Goal: Task Accomplishment & Management: Use online tool/utility

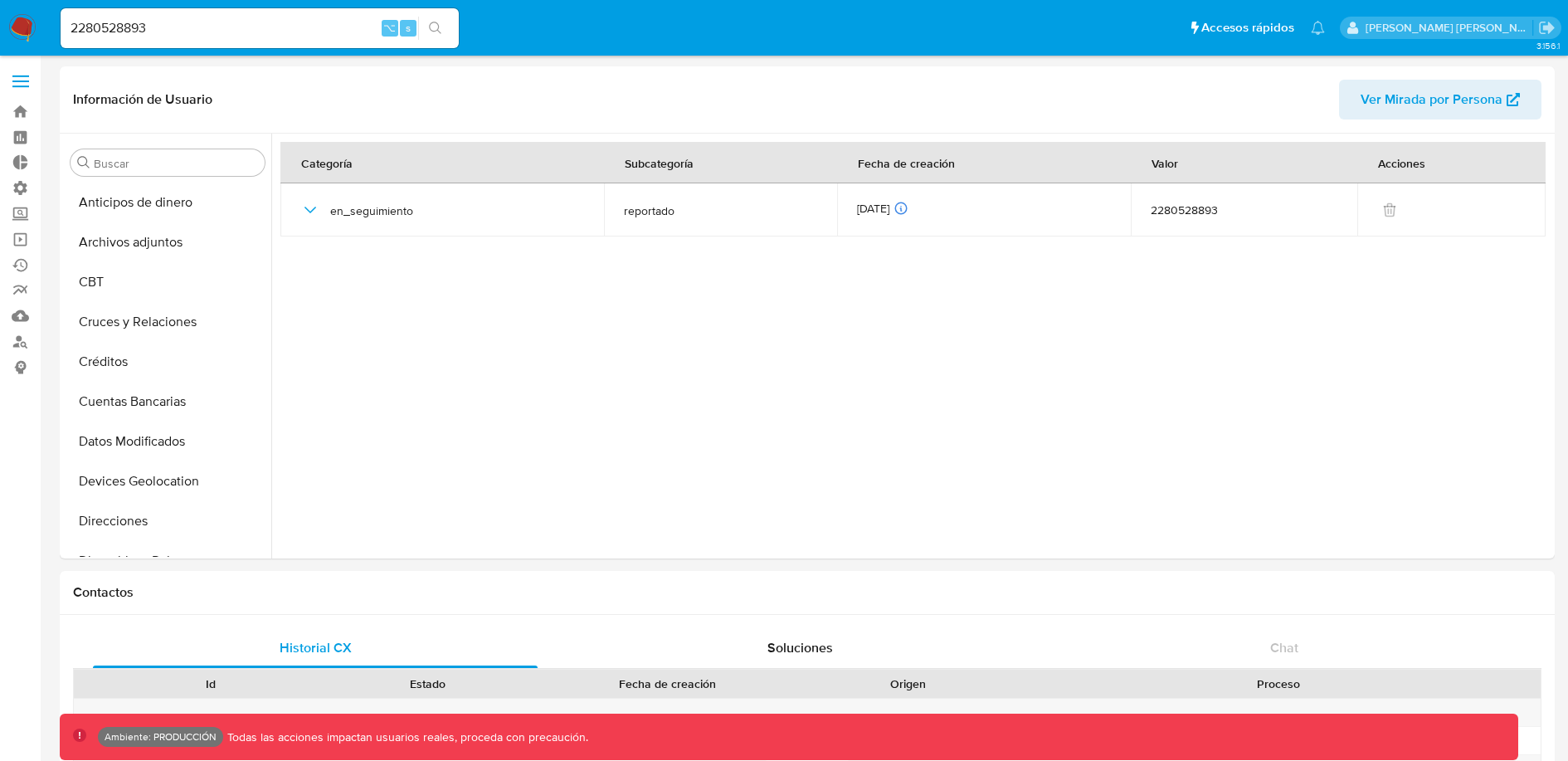
select select "10"
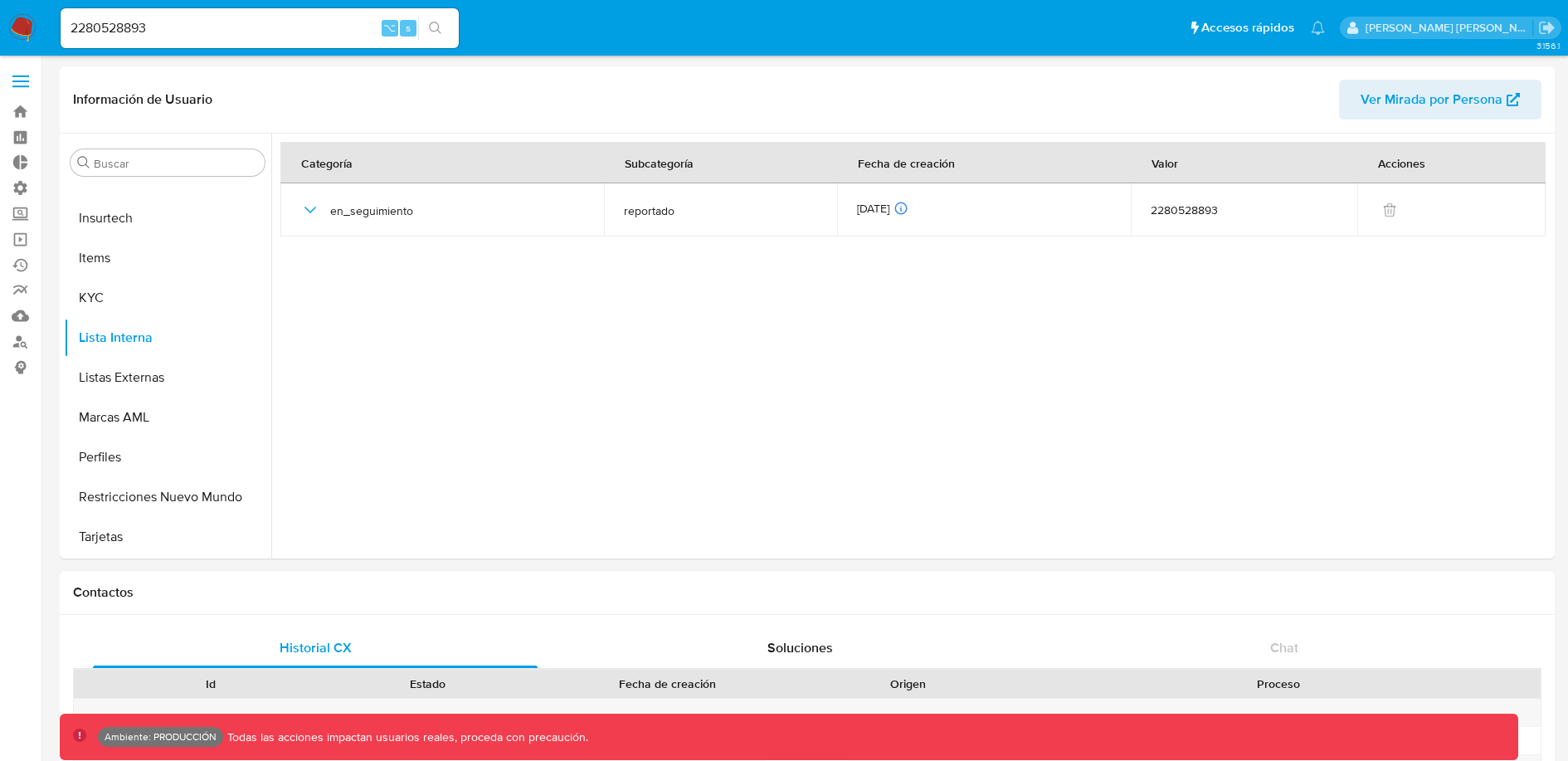
click at [13, 86] on span at bounding box center [20, 86] width 17 height 3
click at [0, 0] on input "checkbox" at bounding box center [0, 0] width 0 height 0
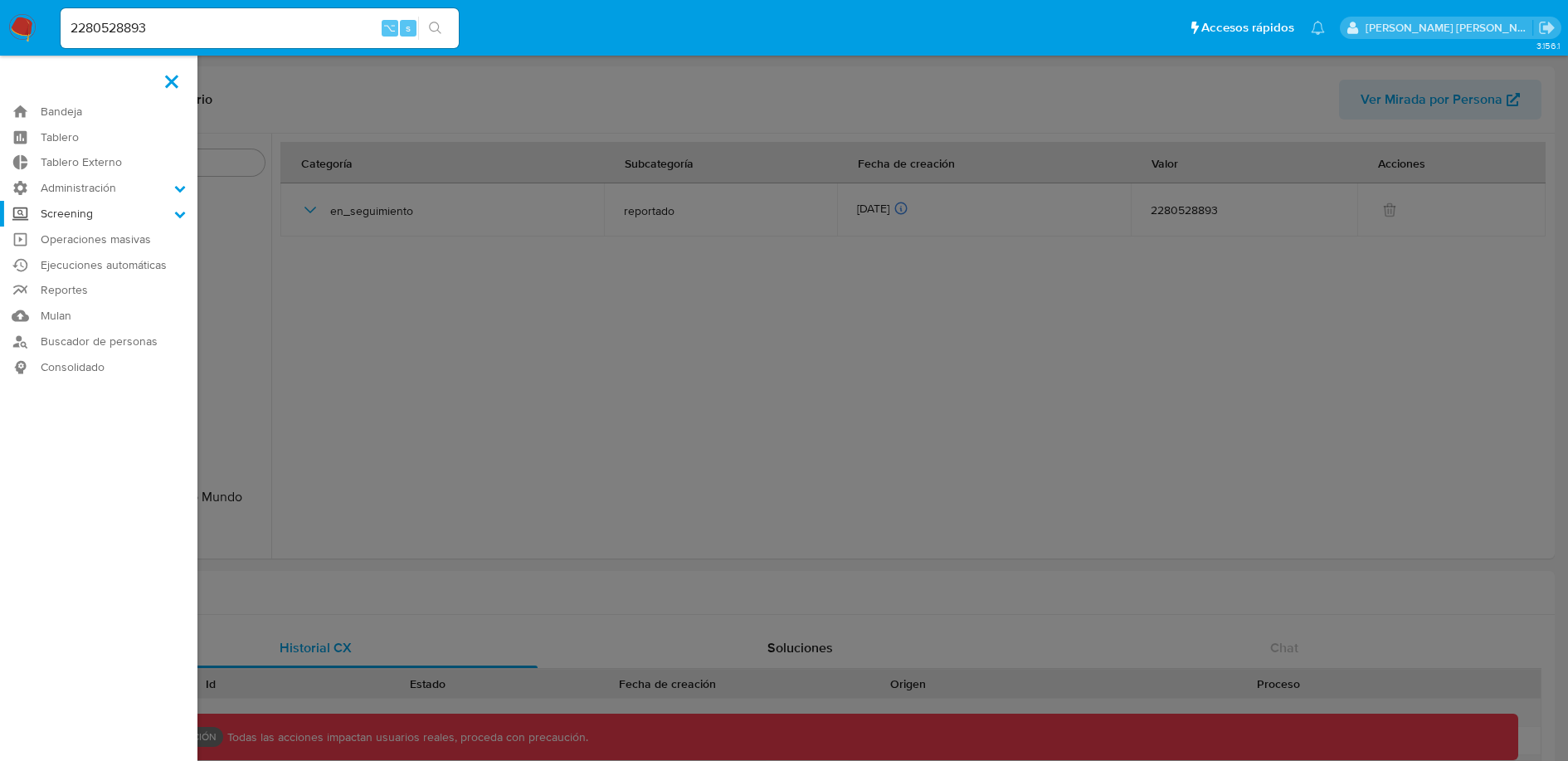
click at [96, 221] on label "Screening" at bounding box center [98, 214] width 197 height 25
click at [0, 0] on input "Screening" at bounding box center [0, 0] width 0 height 0
click at [106, 243] on link "Administrador de Listas" at bounding box center [98, 236] width 197 height 20
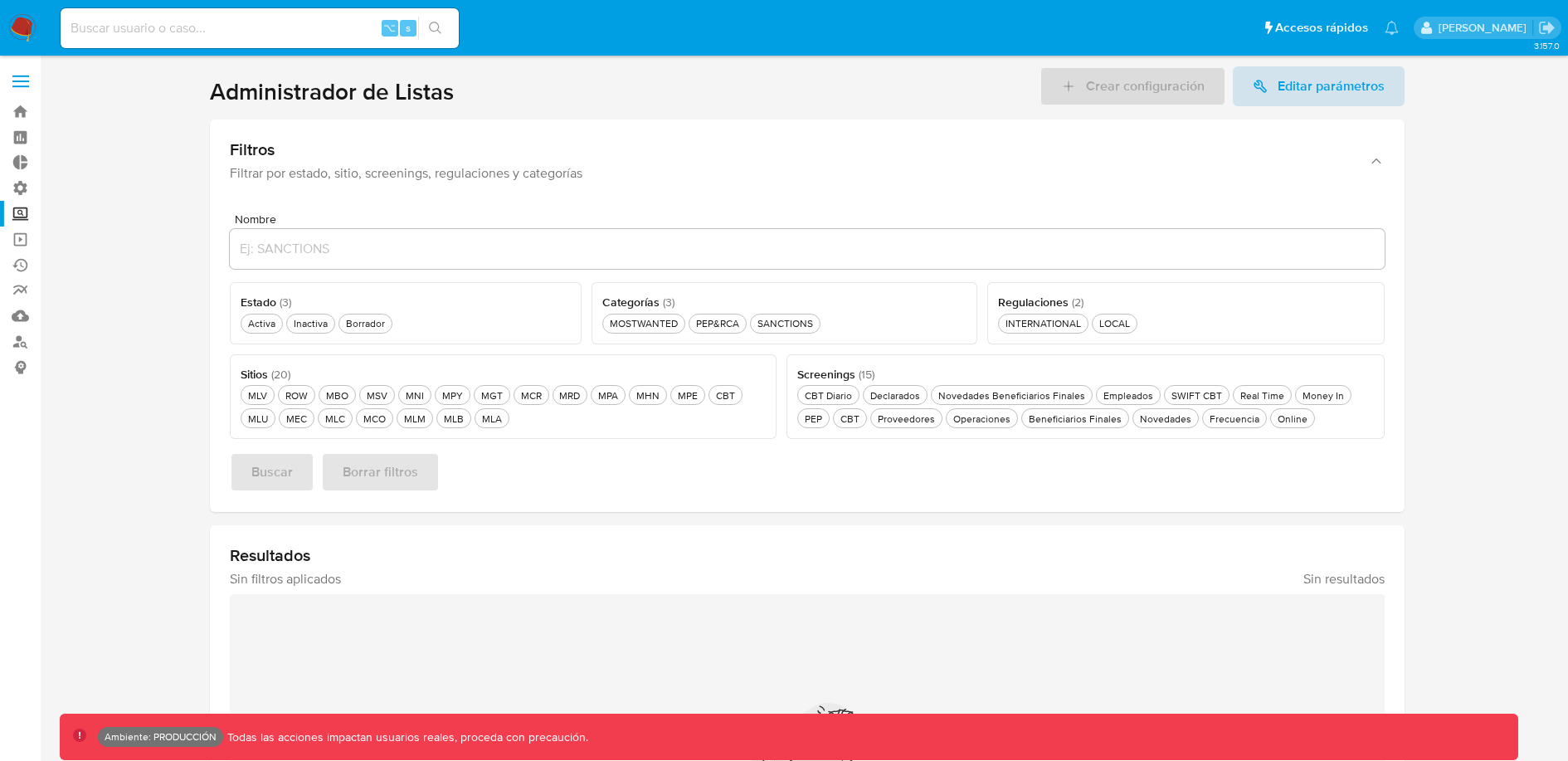
click at [1312, 93] on span "Editar parámetros" at bounding box center [1331, 86] width 107 height 40
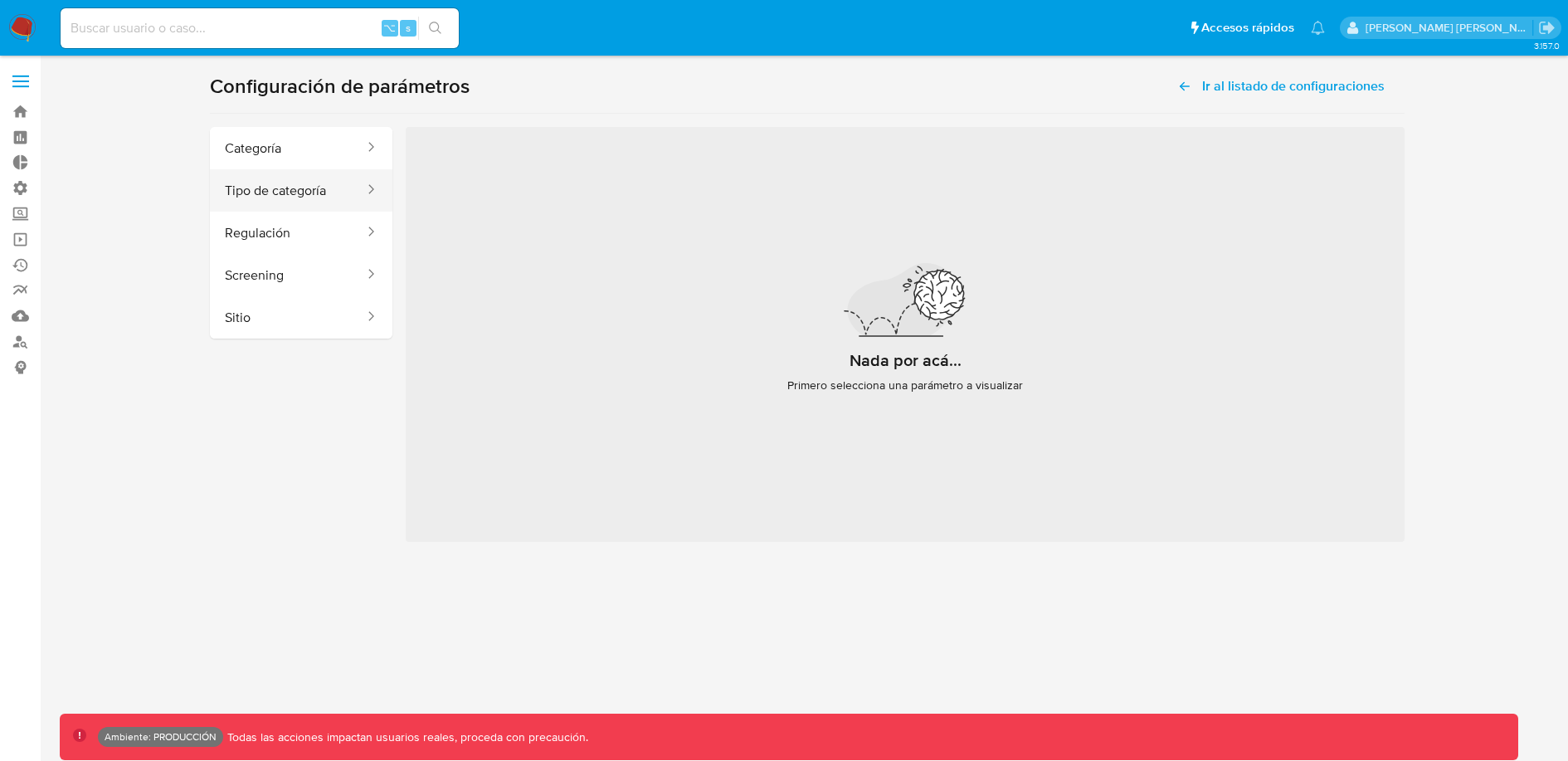
click at [291, 189] on button "Tipo de categoría" at bounding box center [288, 190] width 156 height 43
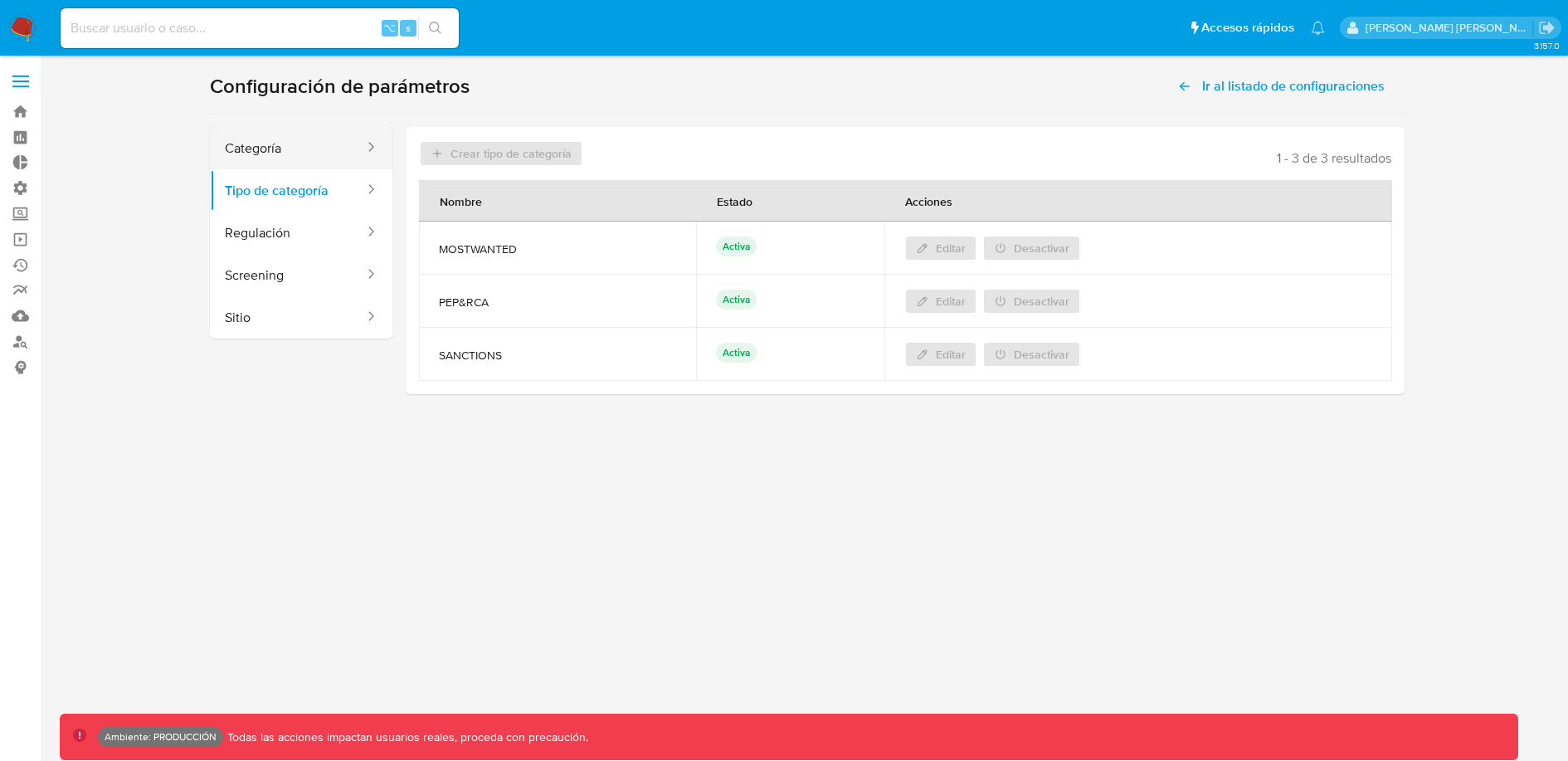
click at [270, 148] on button "Categoría" at bounding box center [288, 149] width 156 height 43
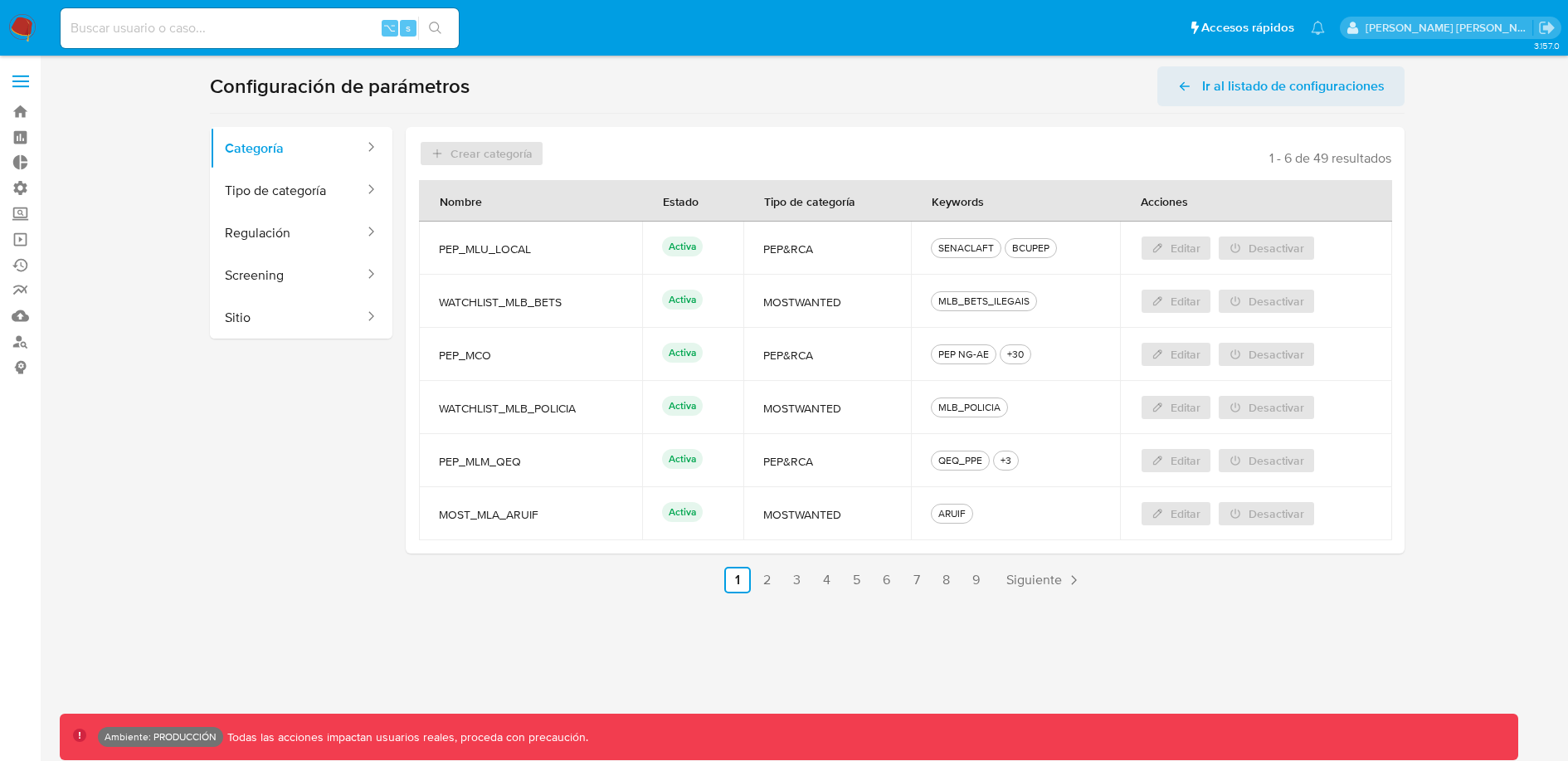
click at [1254, 93] on span "Ir al listado de configuraciones" at bounding box center [1293, 86] width 183 height 40
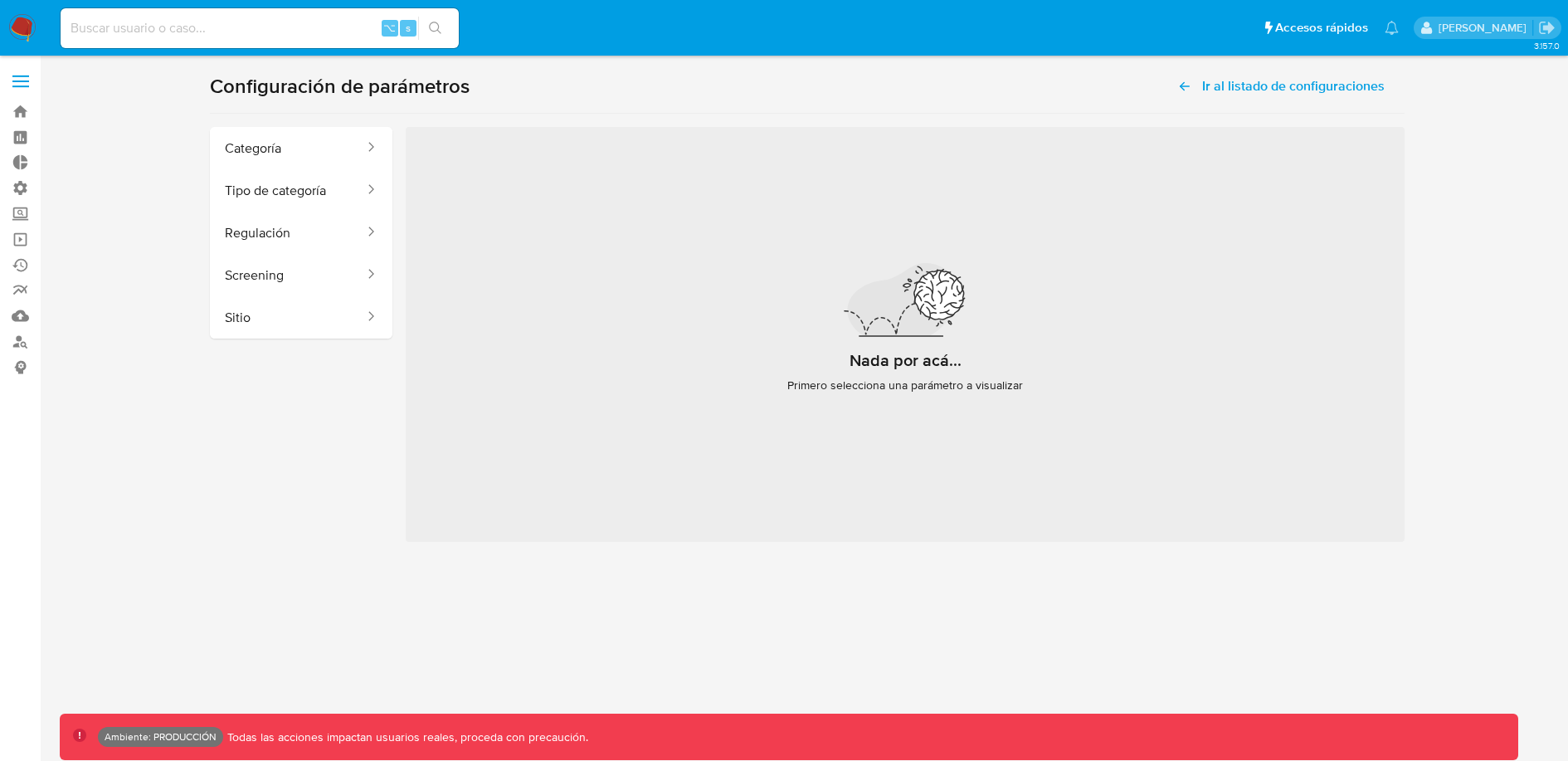
click at [24, 77] on span at bounding box center [20, 76] width 17 height 3
click at [0, 0] on input "checkbox" at bounding box center [0, 0] width 0 height 0
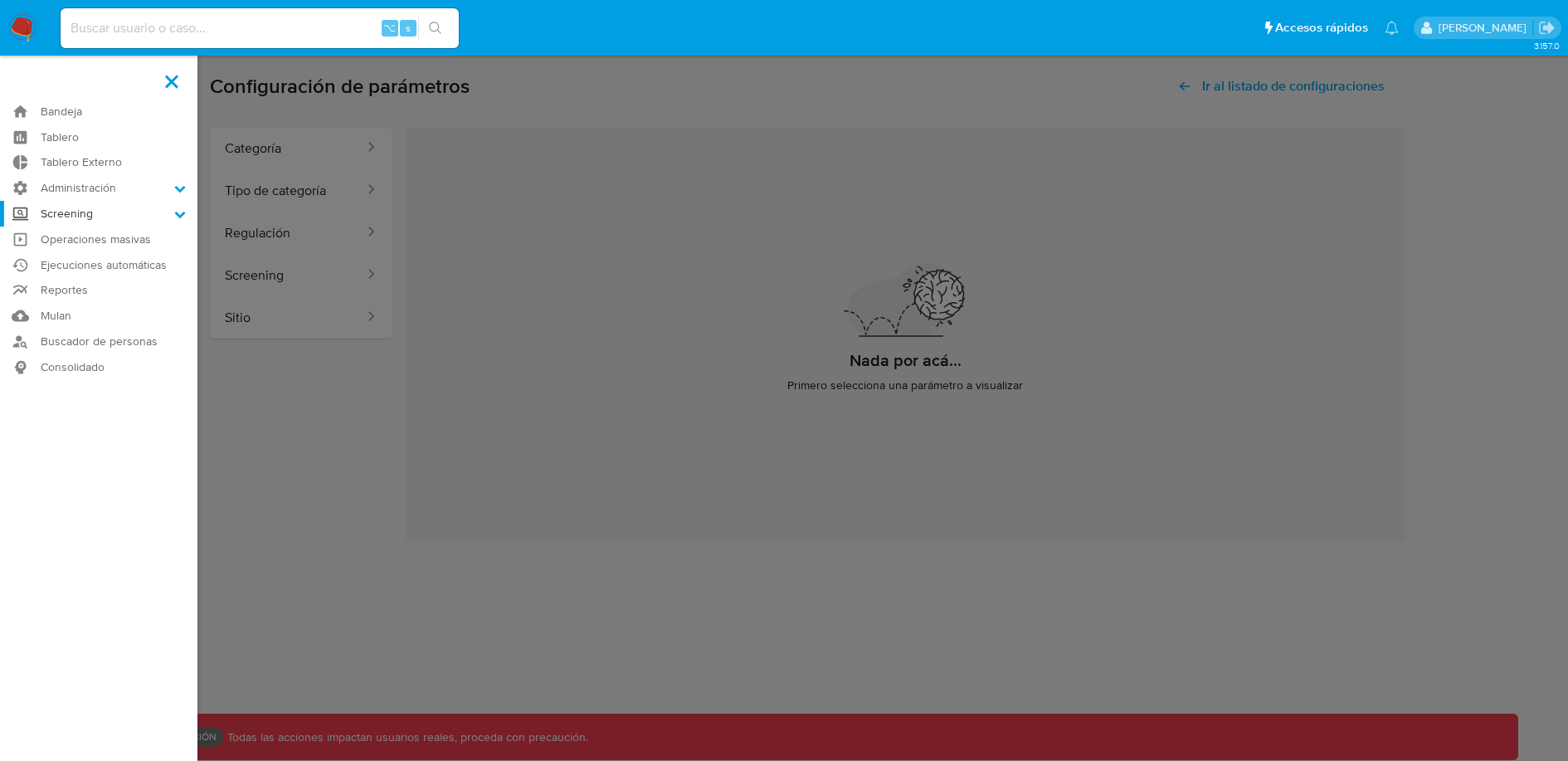
click at [92, 213] on label "Screening" at bounding box center [98, 214] width 197 height 25
click at [0, 0] on input "Screening" at bounding box center [0, 0] width 0 height 0
click at [99, 241] on link "Administrador de Listas" at bounding box center [98, 236] width 197 height 20
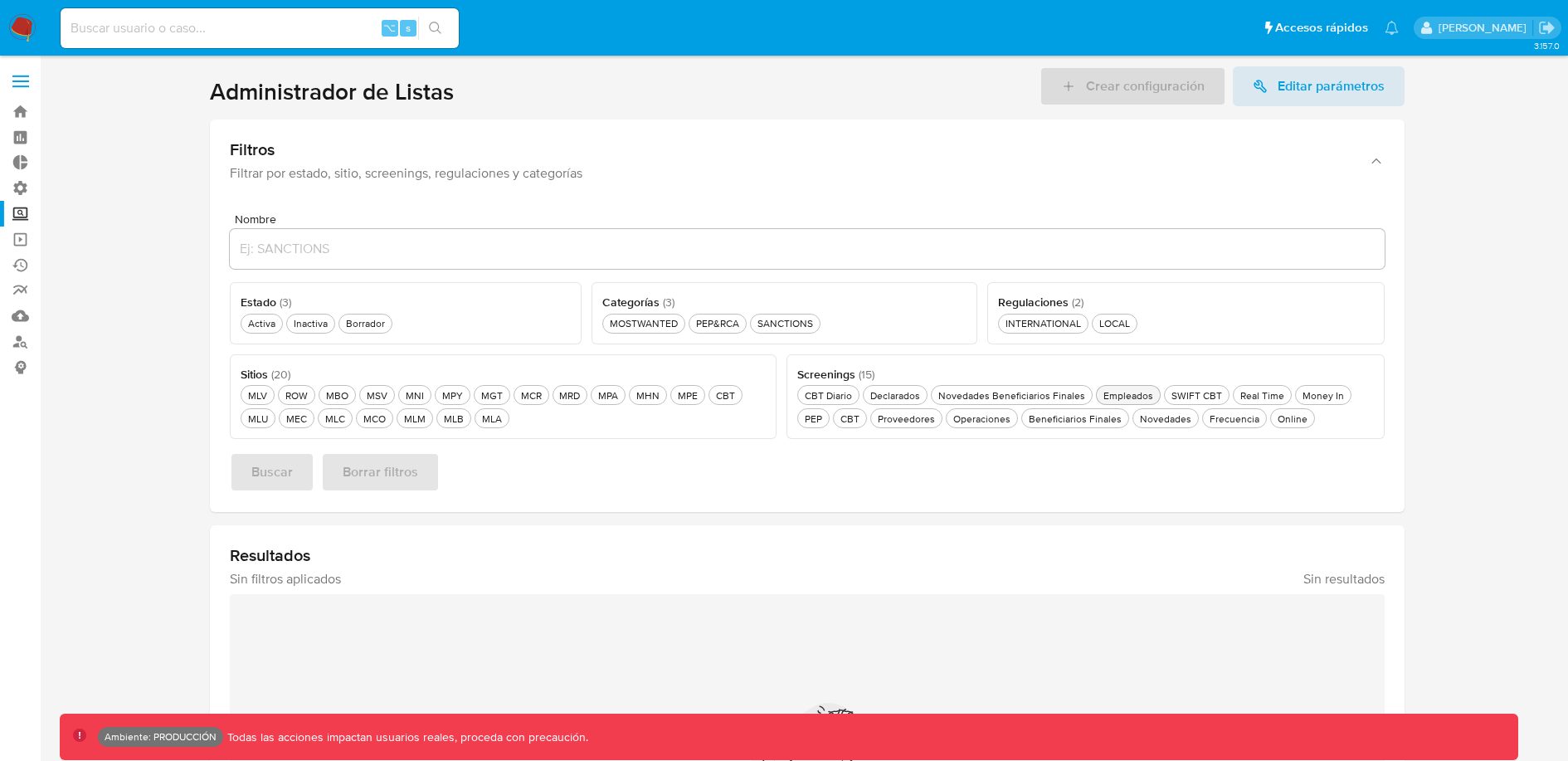
click at [1131, 395] on div "Empleados Empleados" at bounding box center [1128, 396] width 56 height 15
click at [256, 316] on div "Activa Activa" at bounding box center [261, 323] width 34 height 15
click at [256, 467] on span "Buscar" at bounding box center [272, 472] width 42 height 37
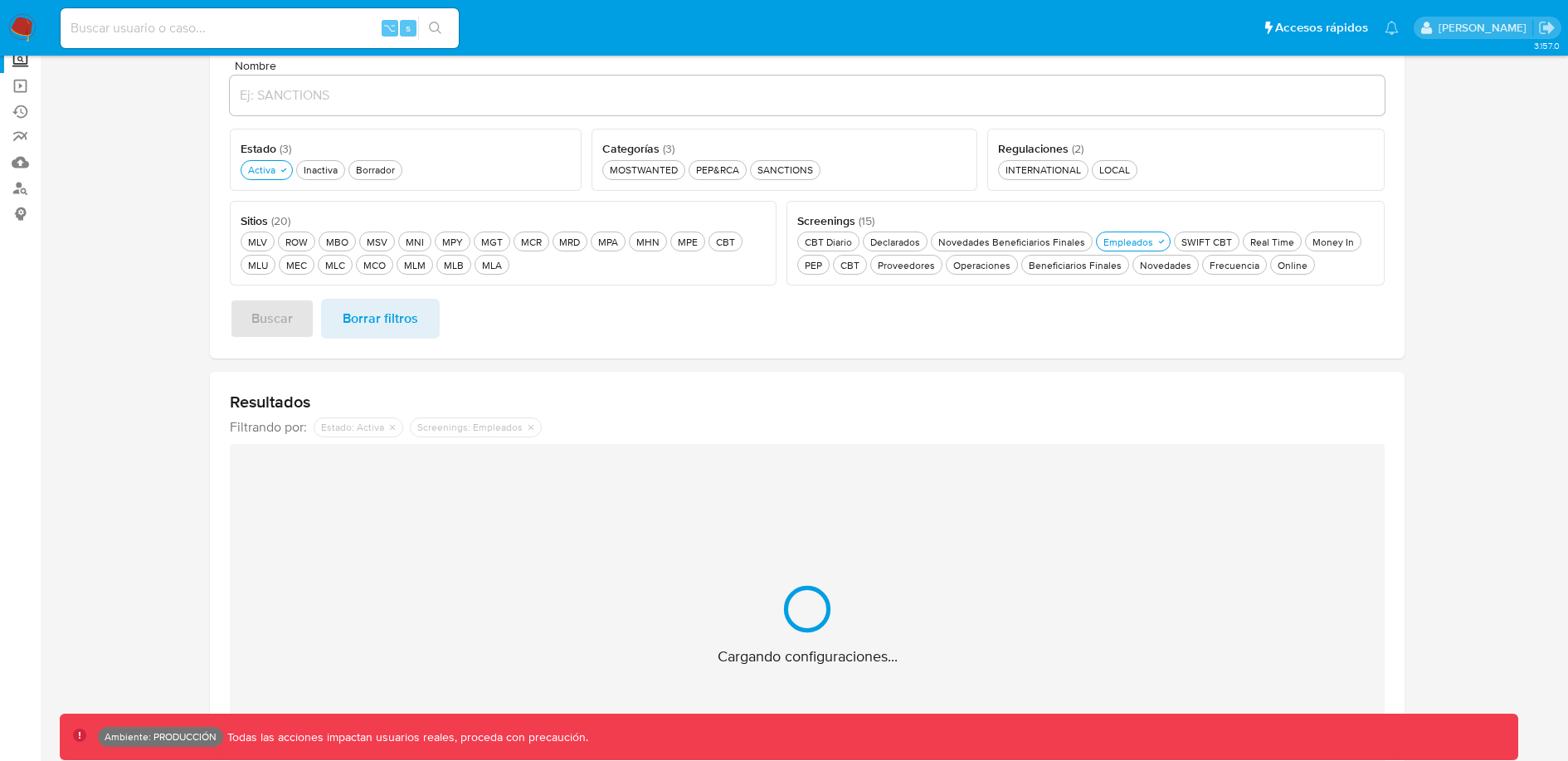
scroll to position [174, 0]
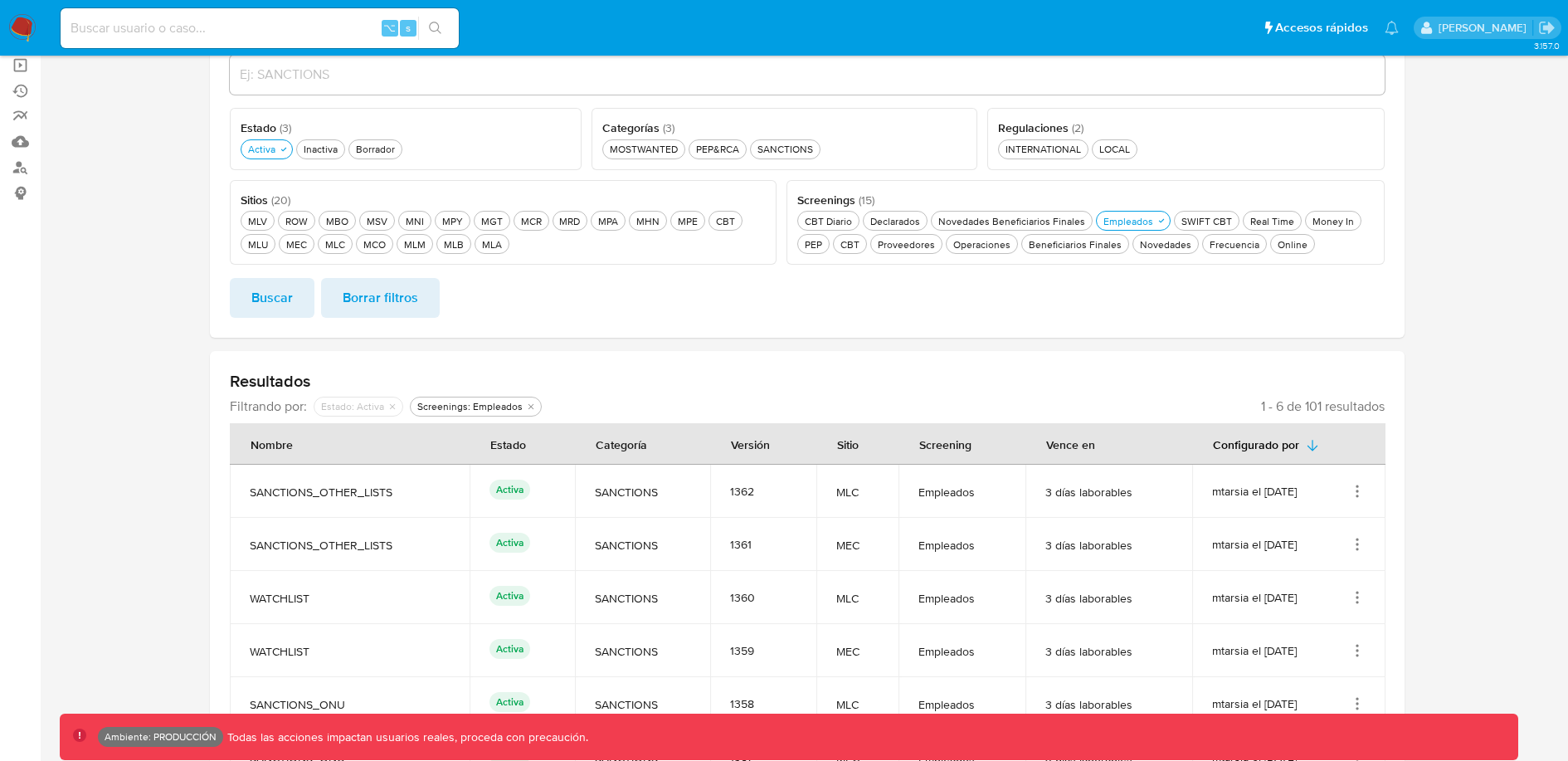
click at [1351, 496] on icon "Acciones" at bounding box center [1356, 491] width 17 height 17
click at [1303, 522] on button "Ver detalles" at bounding box center [1291, 529] width 150 height 44
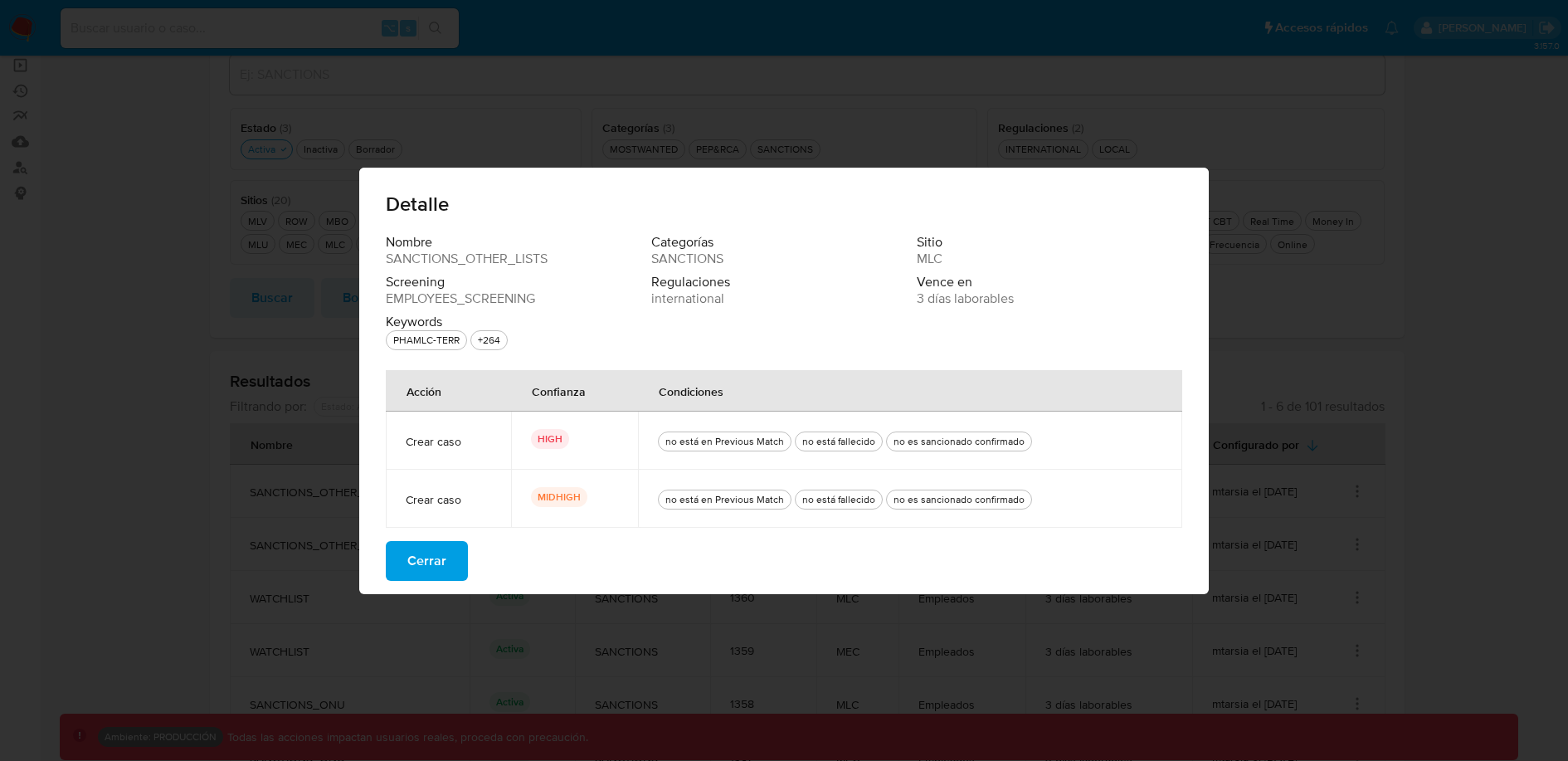
click at [889, 123] on div "Detalle Nombre SANCTIONS_OTHER_LISTS Categorías SANCTIONS Sitio MLC Screening E…" at bounding box center [784, 380] width 1568 height 761
click at [418, 550] on span "Cerrar" at bounding box center [426, 561] width 39 height 37
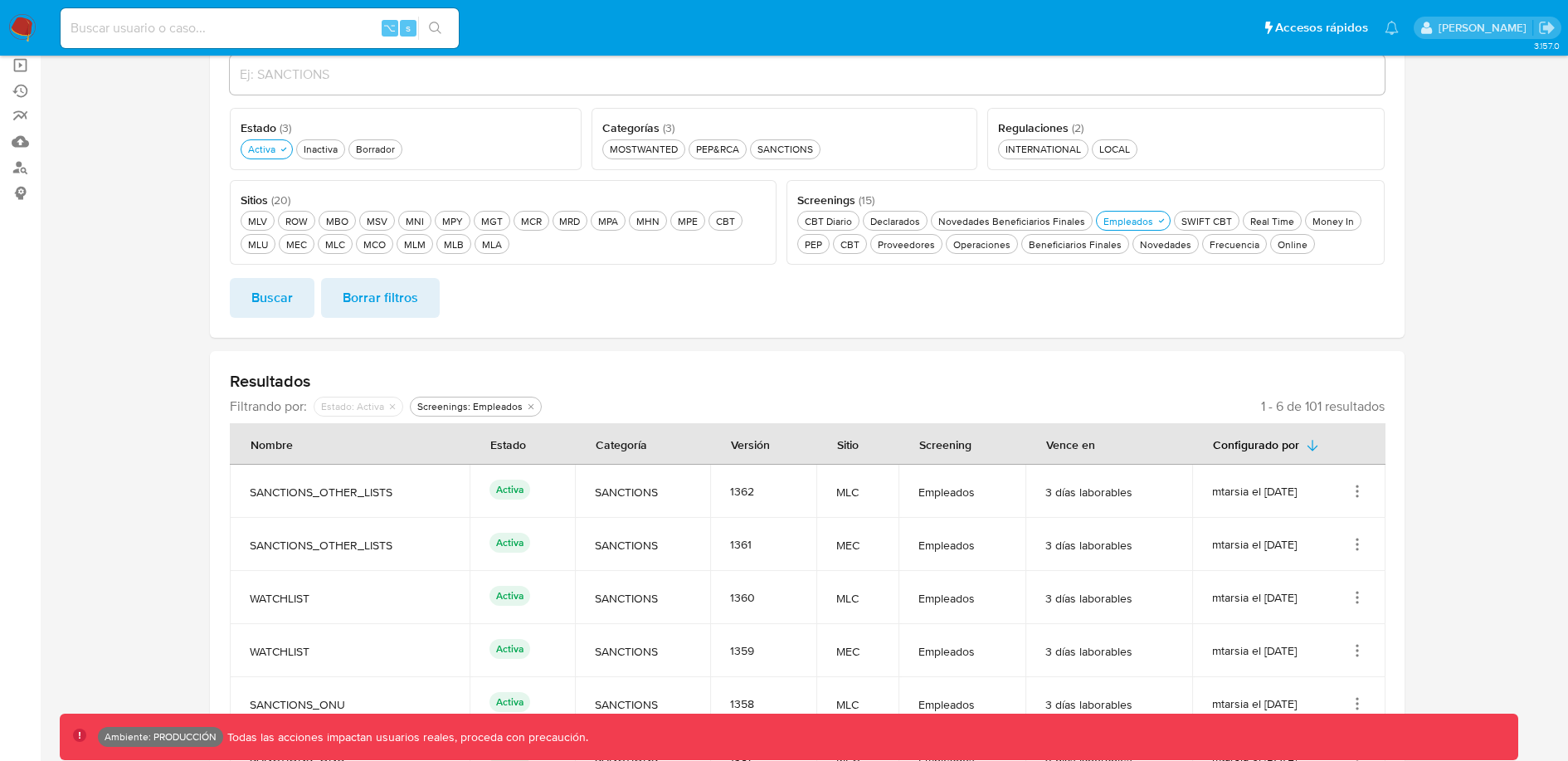
click at [426, 232] on ul "MLV MLV ROW ROW MBO MBO MSV MSV MNI MNI MPY MPY MGT MGT MCR MCR MRD MRD MPA MPA…" at bounding box center [503, 230] width 525 height 46
click at [440, 238] on div "MLB MLB" at bounding box center [453, 244] width 26 height 15
click at [260, 287] on span "Buscar" at bounding box center [272, 298] width 42 height 37
click at [1358, 497] on icon "Acciones" at bounding box center [1356, 493] width 17 height 17
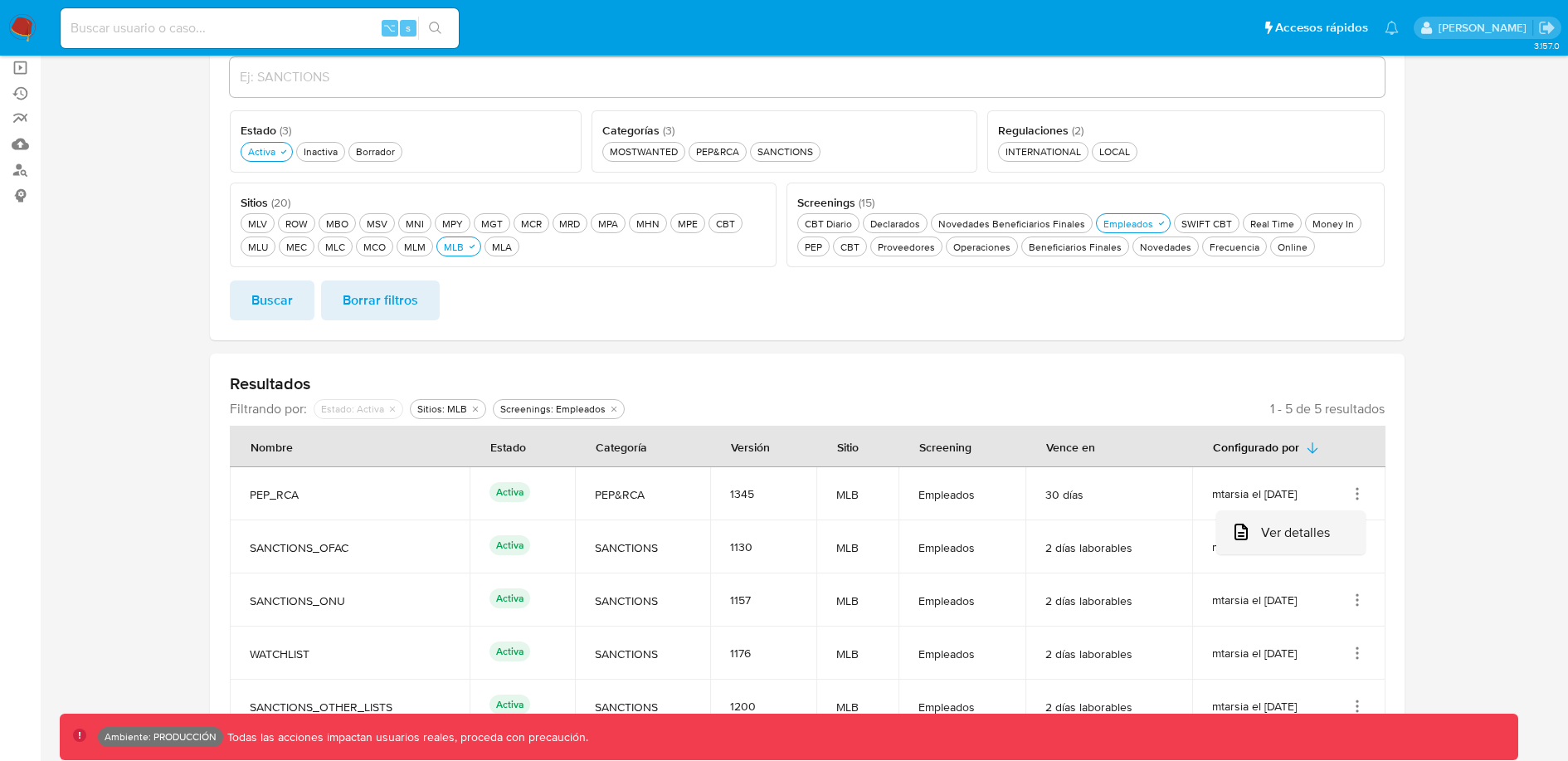
click at [1273, 531] on button "Ver detalles" at bounding box center [1291, 532] width 150 height 44
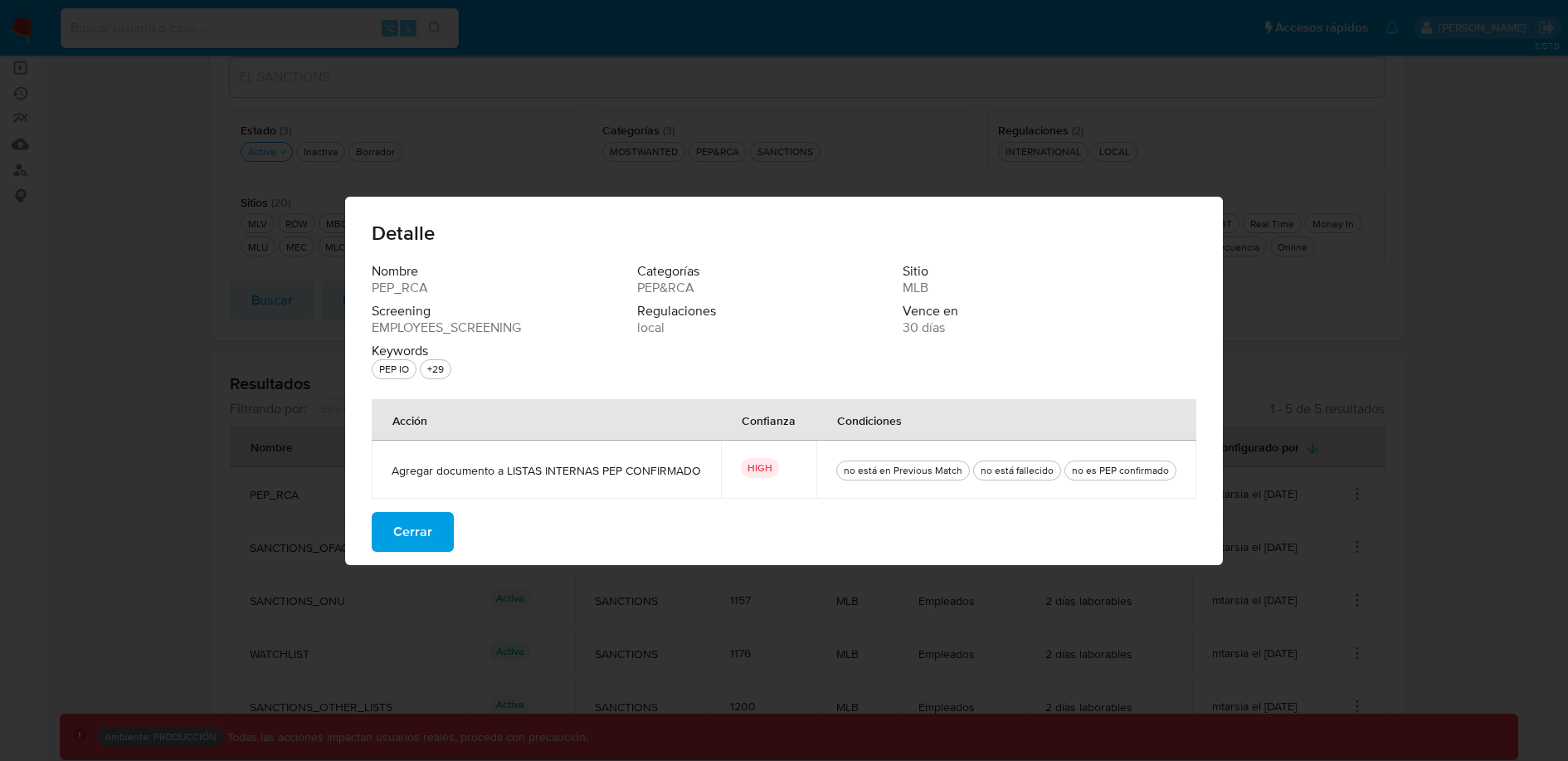
click at [1373, 284] on div "Detalle Nombre PEP_RCA Categorías PEP&RCA Sitio MLB Screening EMPLOYEES_SCREENI…" at bounding box center [784, 380] width 1568 height 761
